Goal: Navigation & Orientation: Find specific page/section

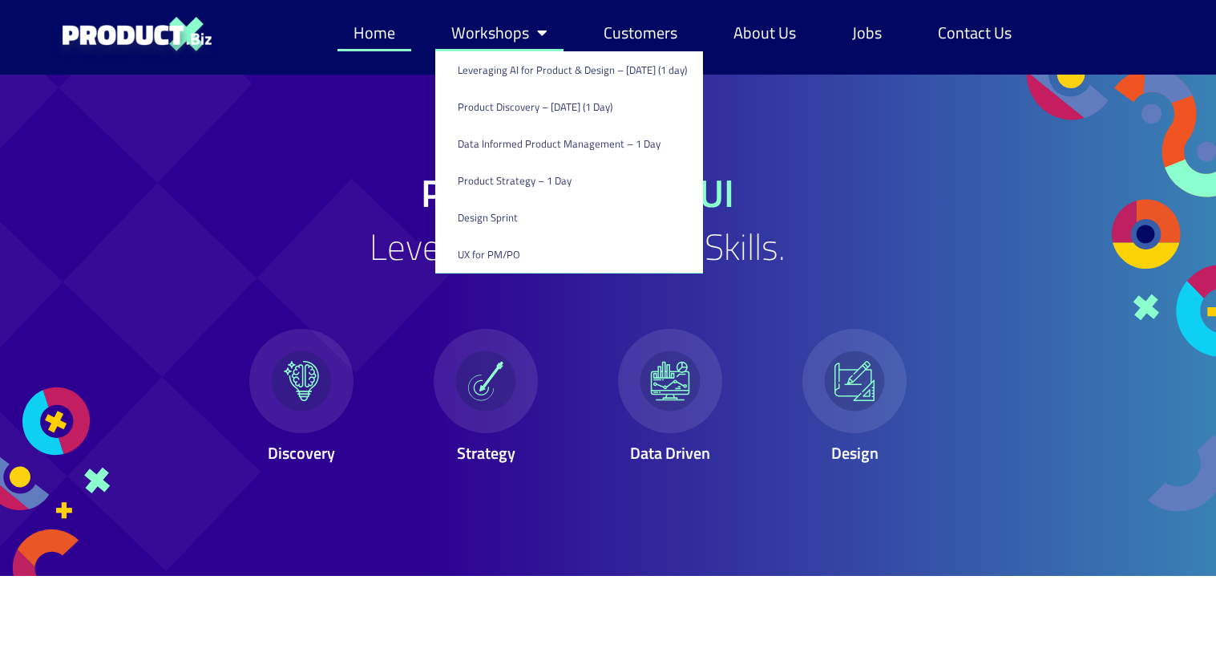
click at [538, 31] on span "Menu" at bounding box center [538, 33] width 18 height 32
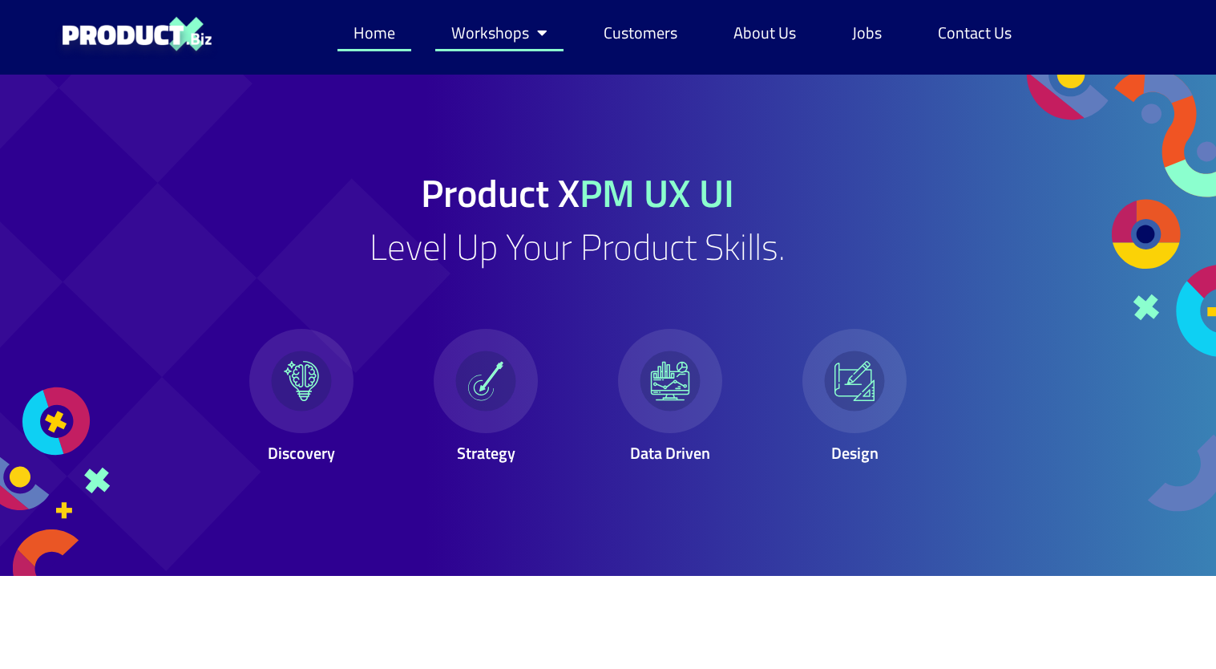
click at [538, 31] on span "Menu" at bounding box center [538, 33] width 18 height 32
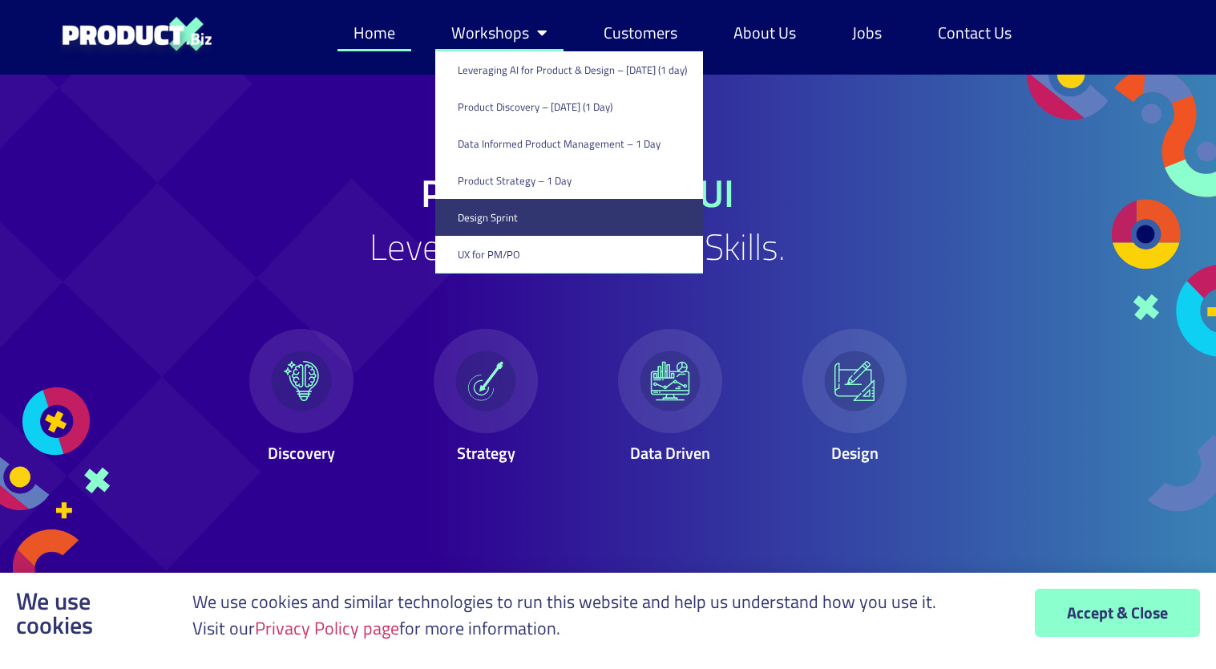
click at [520, 214] on link "Design Sprint" at bounding box center [569, 217] width 268 height 37
